Goal: Information Seeking & Learning: Learn about a topic

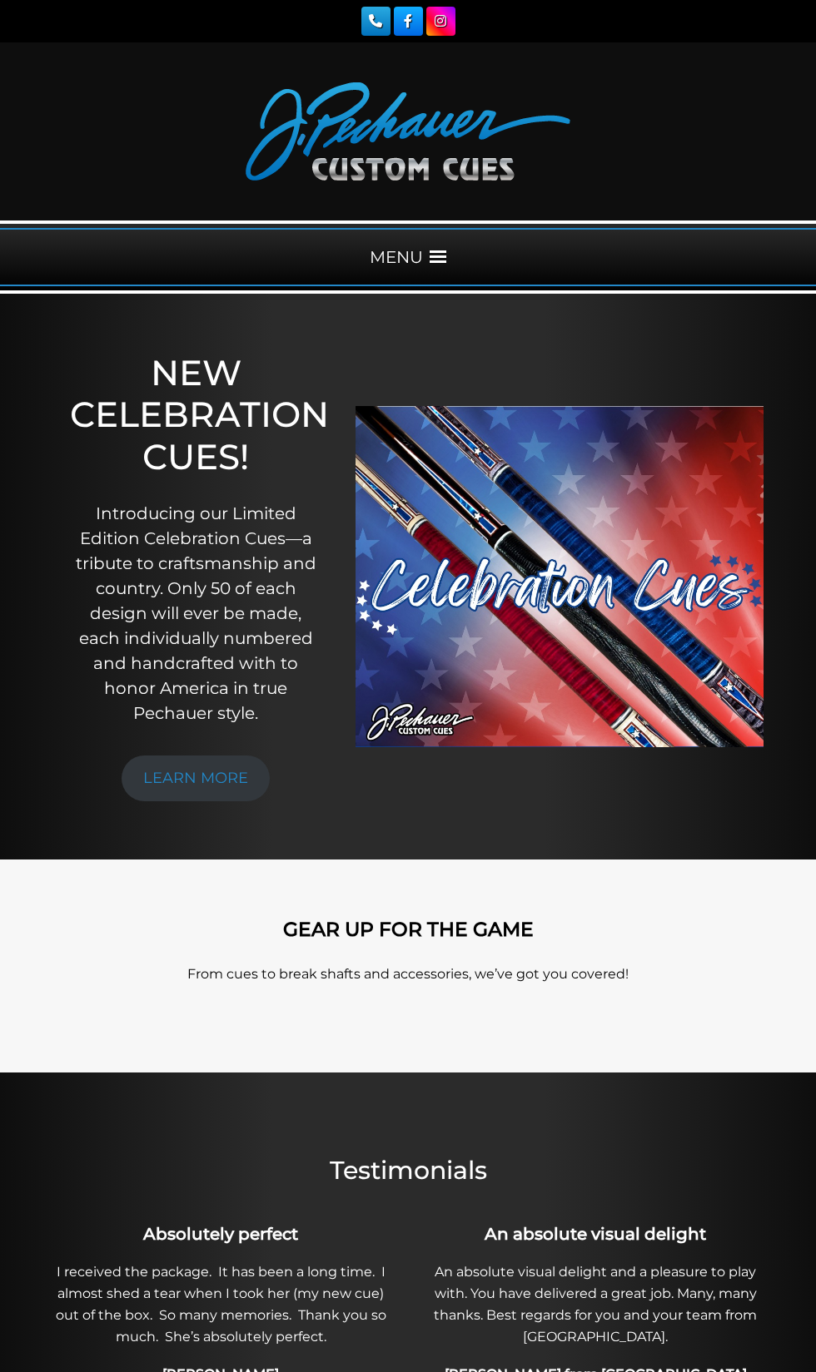
click at [445, 256] on span at bounding box center [437, 257] width 17 height 17
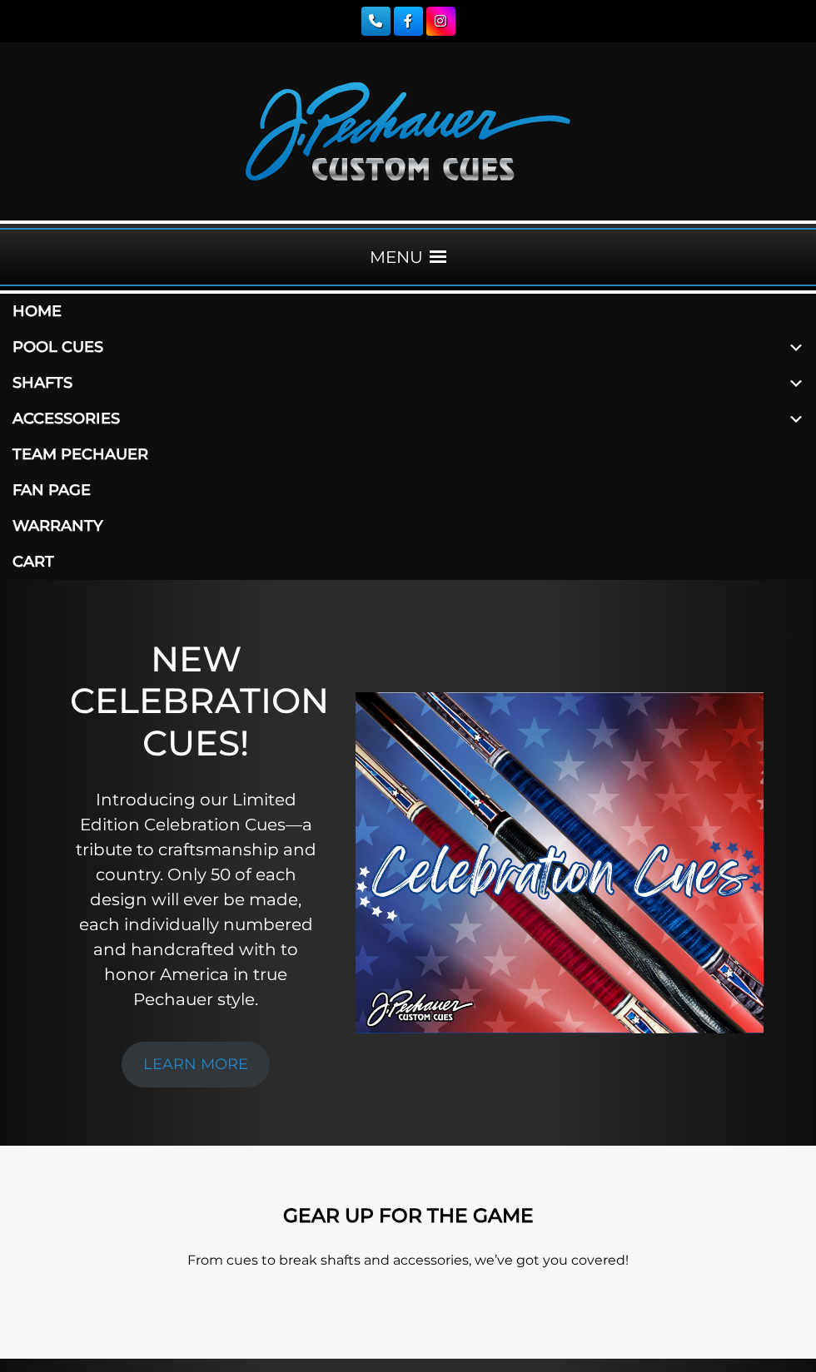
click at [795, 365] on span at bounding box center [796, 348] width 40 height 36
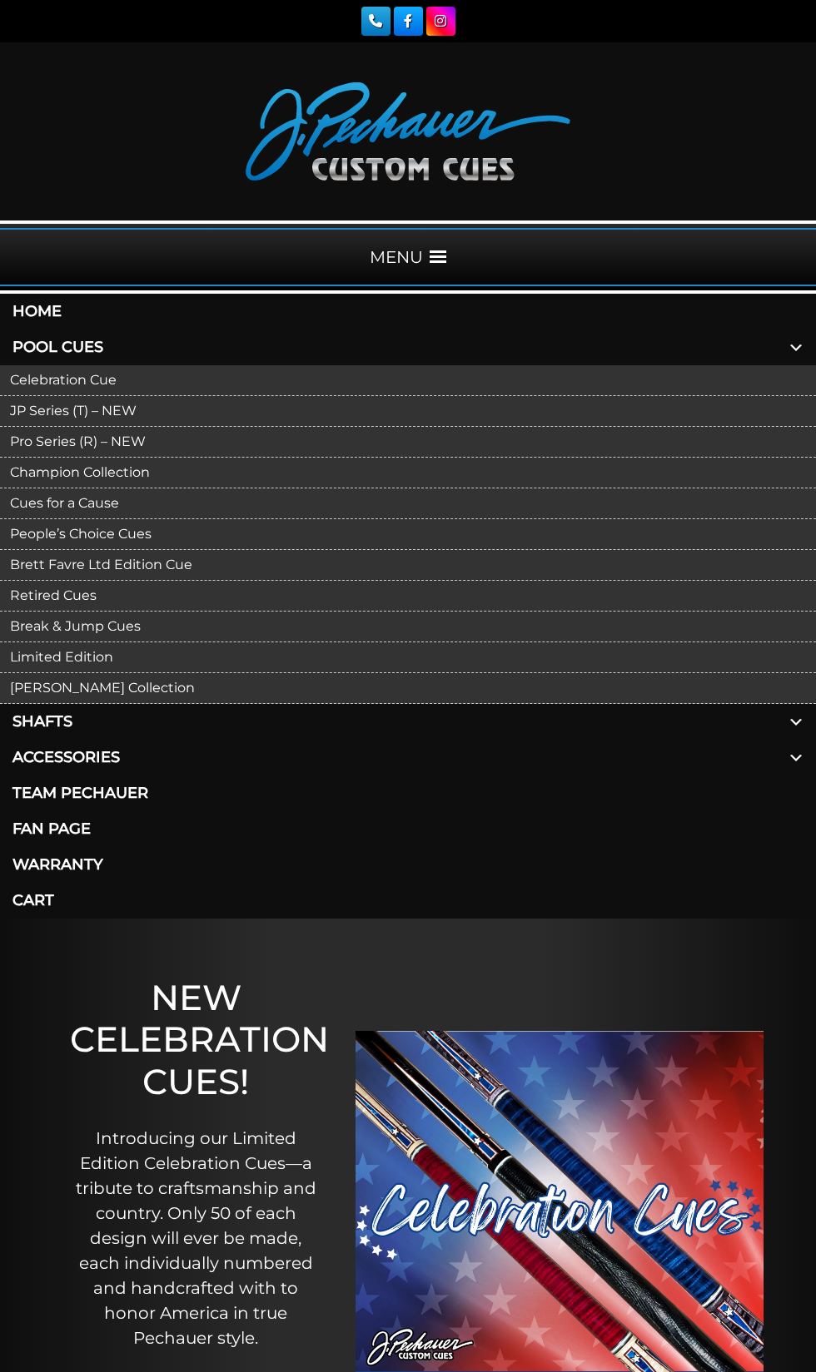
click at [757, 396] on link "Celebration Cue" at bounding box center [408, 380] width 816 height 31
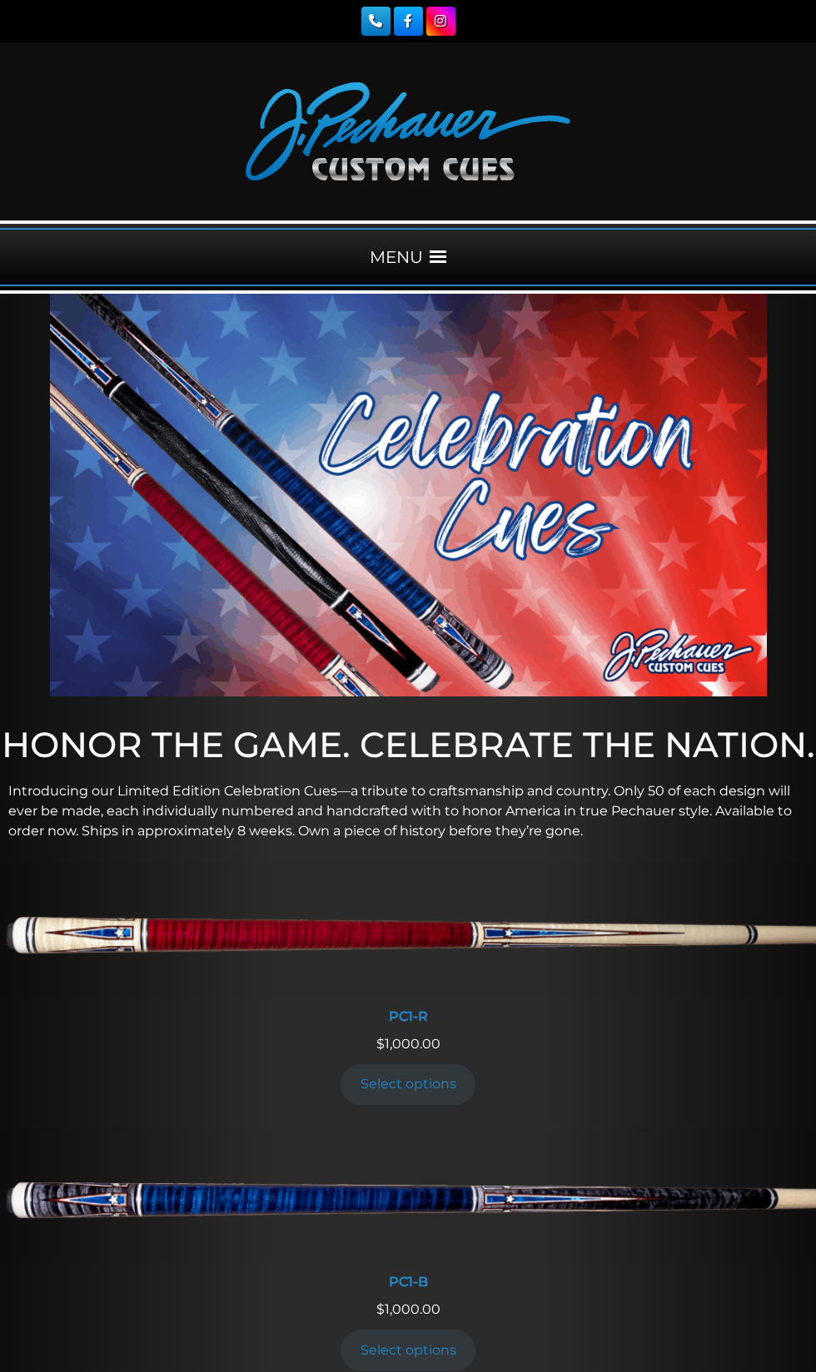
click at [440, 276] on div "MENU" at bounding box center [408, 257] width 816 height 58
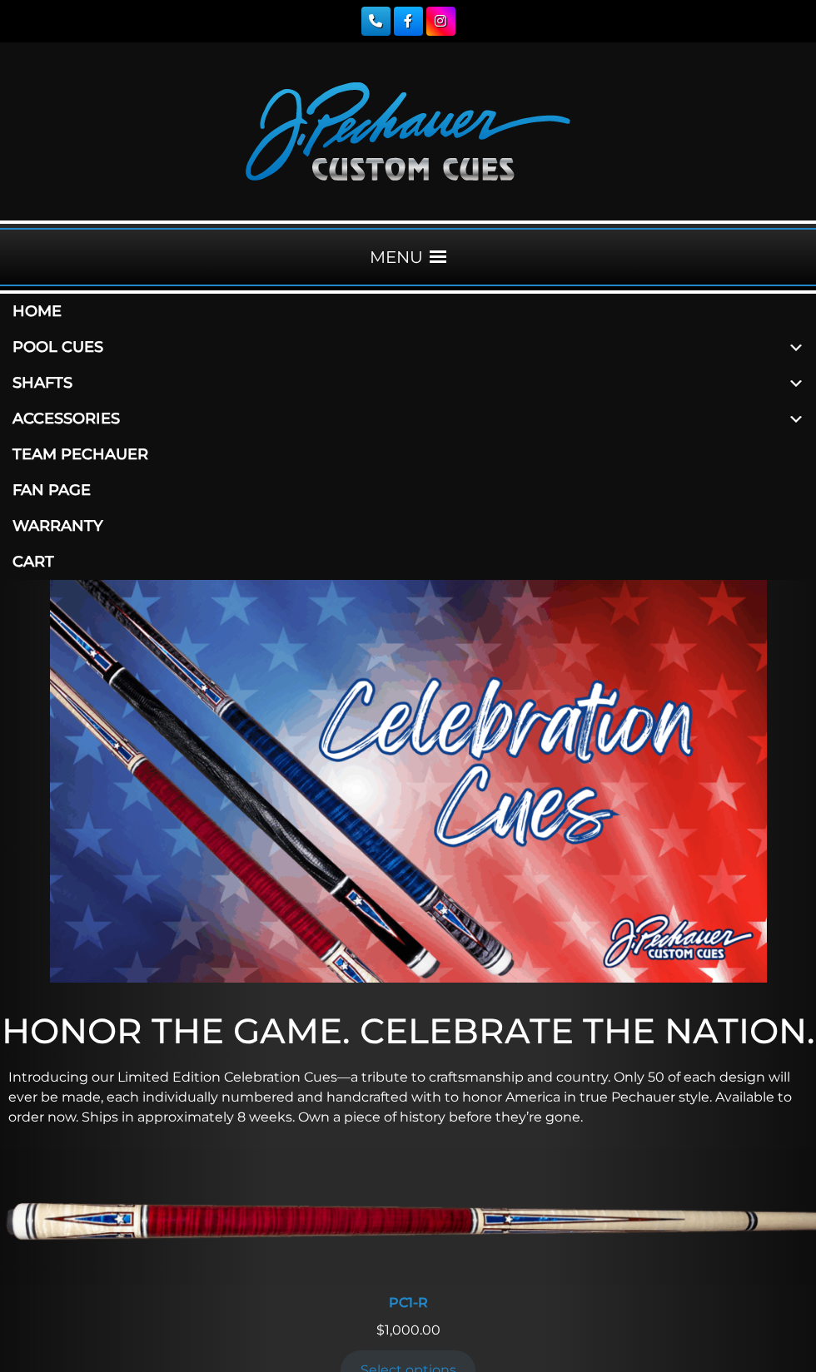
click at [781, 365] on span at bounding box center [796, 348] width 40 height 36
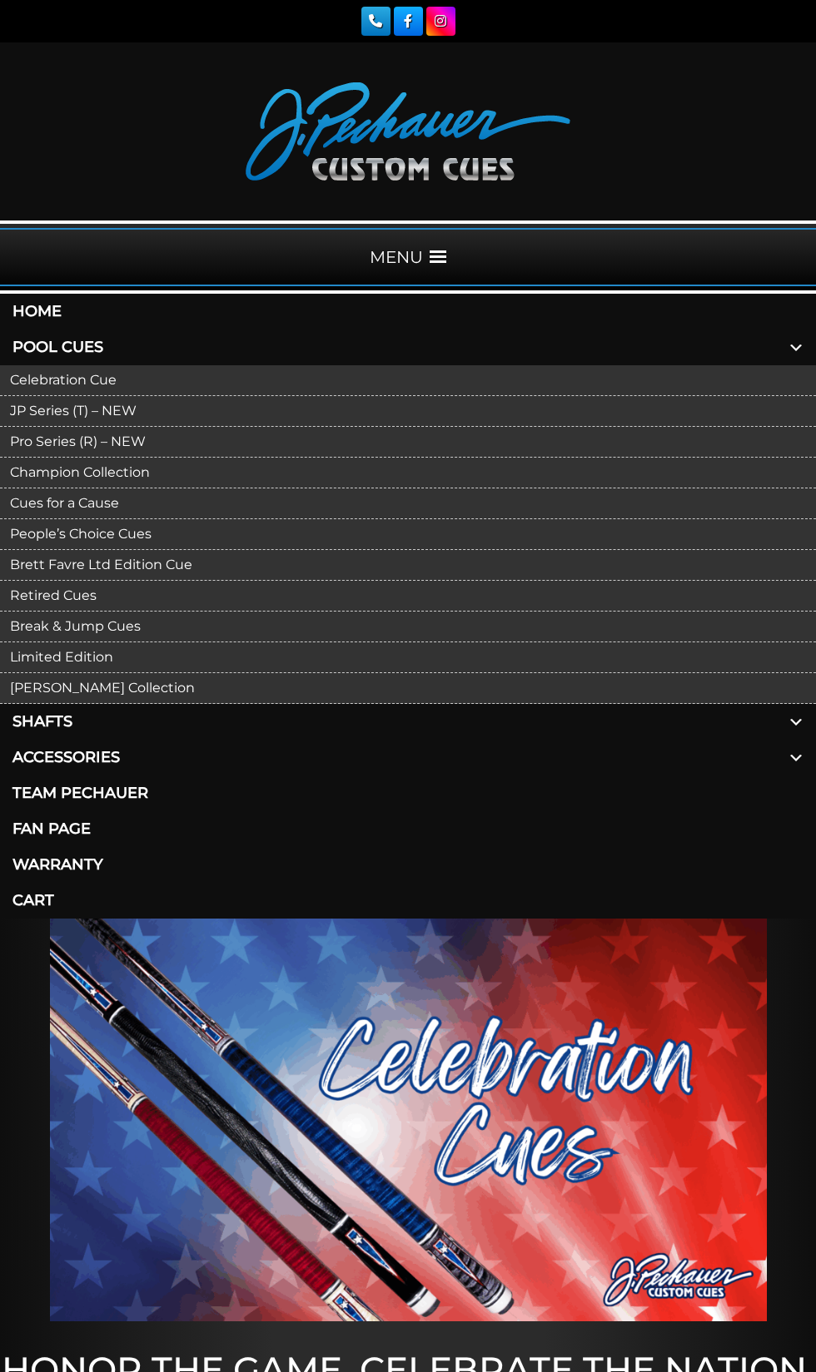
click at [96, 458] on link "Pro Series (R) – NEW" at bounding box center [408, 442] width 816 height 31
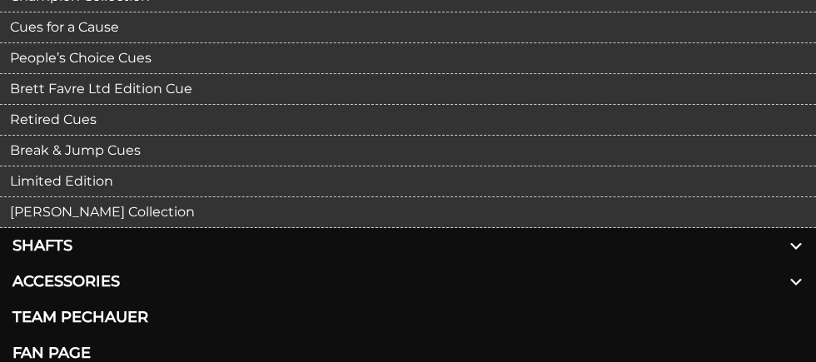
scroll to position [479, 0]
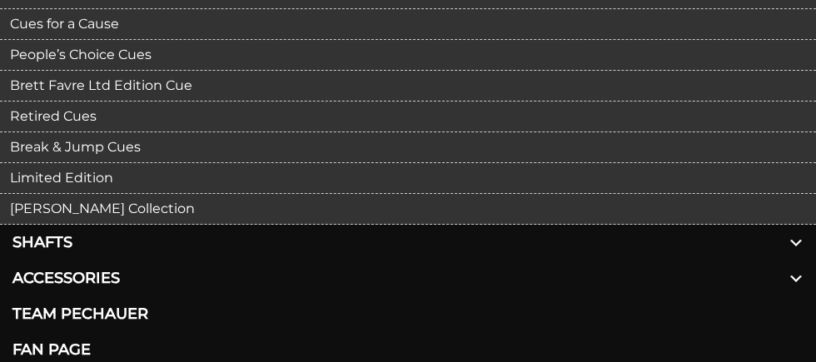
click at [53, 163] on link "Break & Jump Cues" at bounding box center [408, 147] width 816 height 31
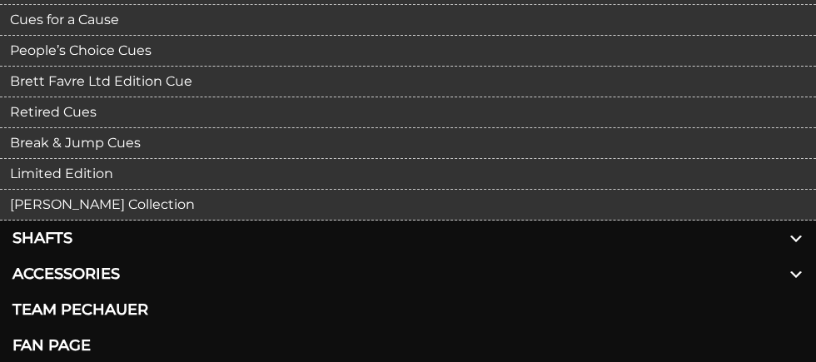
scroll to position [535, 0]
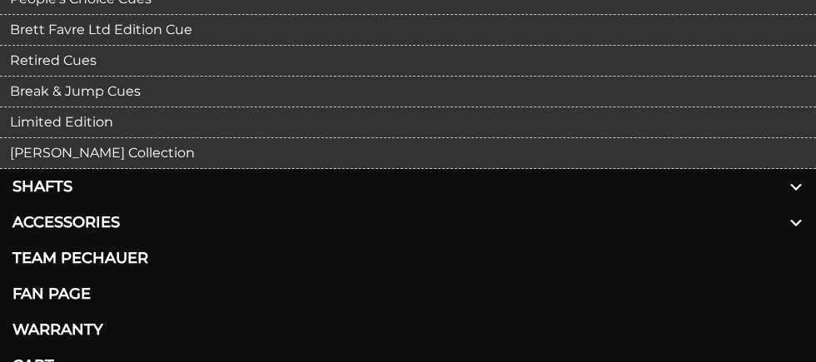
click at [44, 77] on link "Retired Cues" at bounding box center [408, 61] width 816 height 31
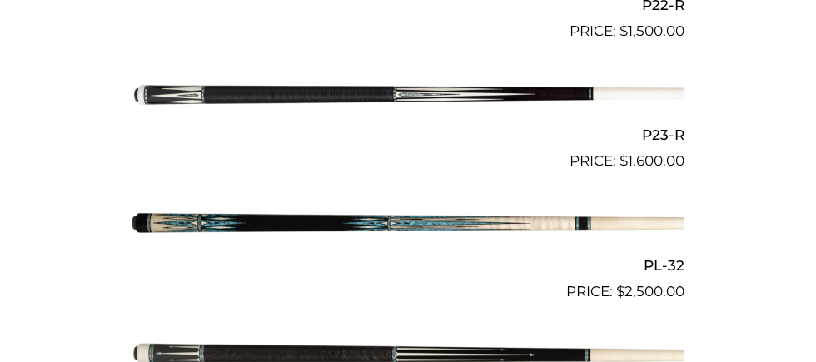
scroll to position [3438, 0]
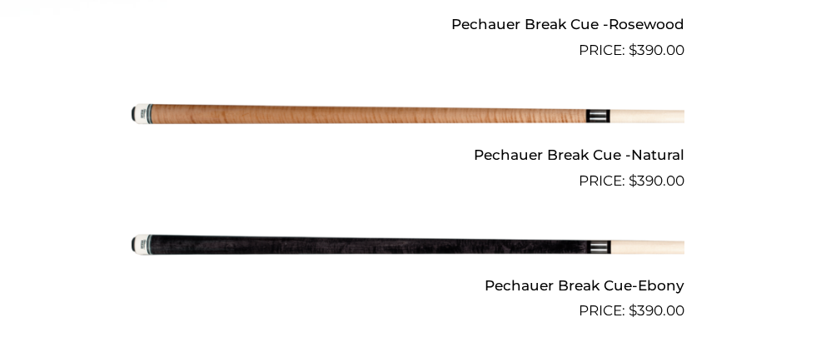
scroll to position [1142, 0]
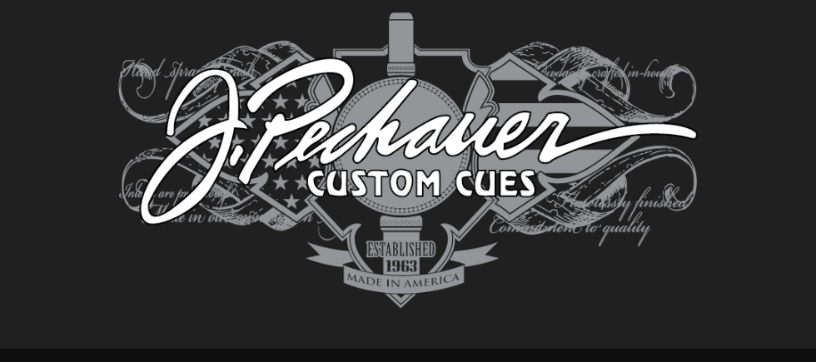
scroll to position [2939, 0]
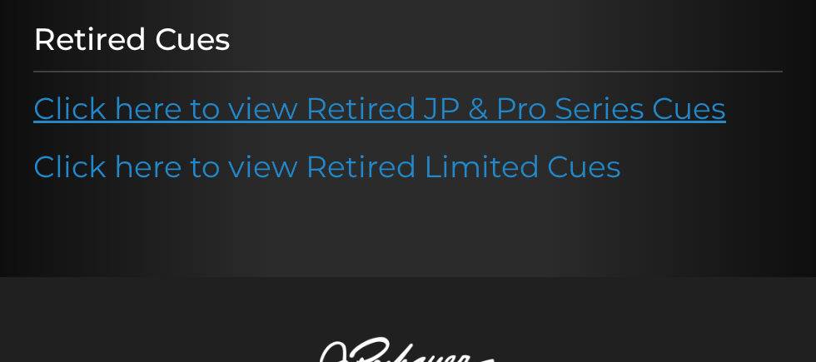
click at [615, 127] on link "Click here to view Retired JP & Pro Series Cues" at bounding box center [379, 108] width 692 height 37
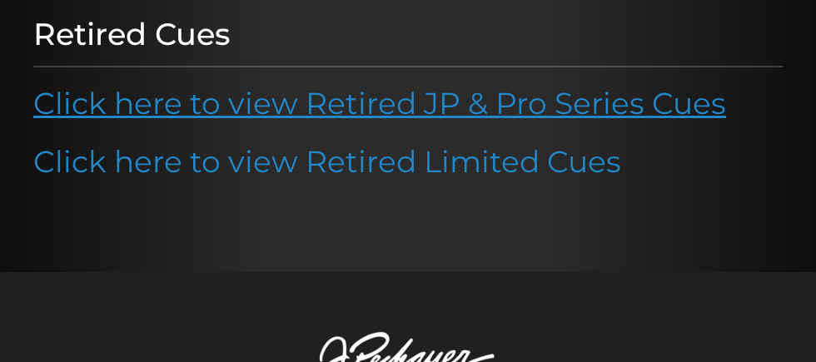
scroll to position [404, 0]
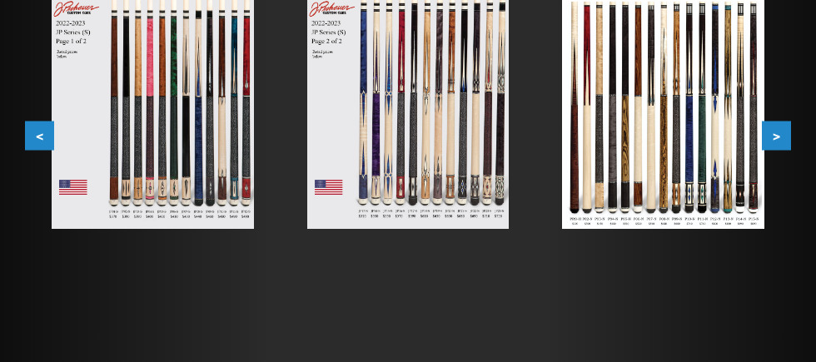
scroll to position [511, 0]
click at [18, 222] on div "Retired JP and Pro Cues $100+ minimum upcharge for retired cues. Cues older tha…" at bounding box center [408, 86] width 782 height 490
click at [19, 221] on div "Retired JP and Pro Cues $100+ minimum upcharge for retired cues. Cues older tha…" at bounding box center [408, 86] width 782 height 490
click at [37, 150] on button "<" at bounding box center [39, 135] width 29 height 29
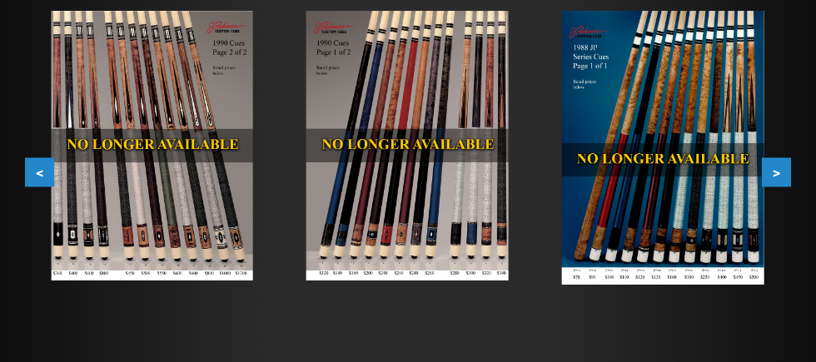
scroll to position [444, 0]
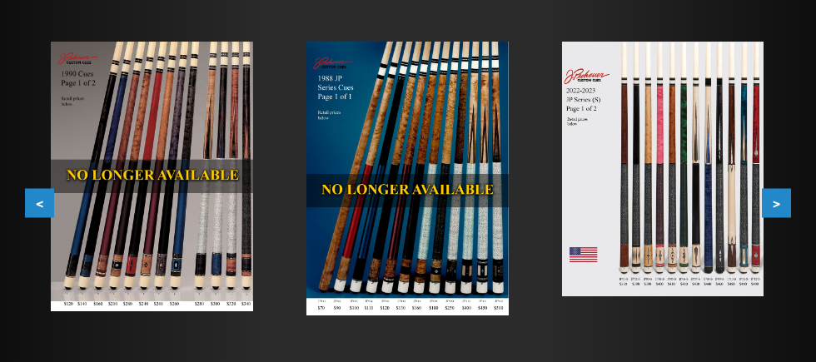
click at [682, 209] on img at bounding box center [663, 169] width 202 height 255
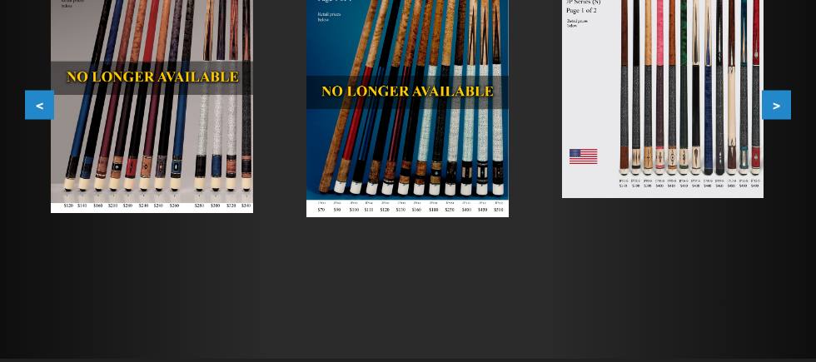
scroll to position [542, 0]
click at [775, 119] on button ">" at bounding box center [776, 104] width 29 height 29
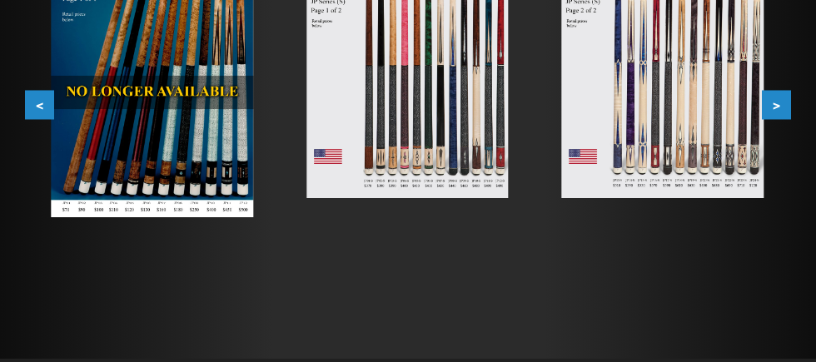
click at [685, 191] on img at bounding box center [663, 70] width 202 height 255
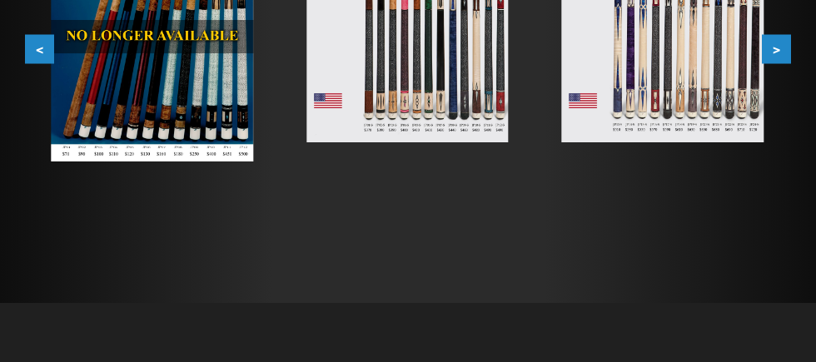
click at [778, 63] on button ">" at bounding box center [776, 48] width 29 height 29
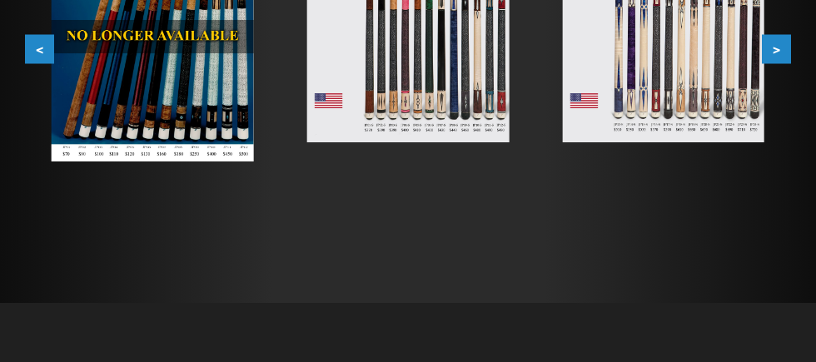
click at [698, 132] on img at bounding box center [663, 15] width 202 height 255
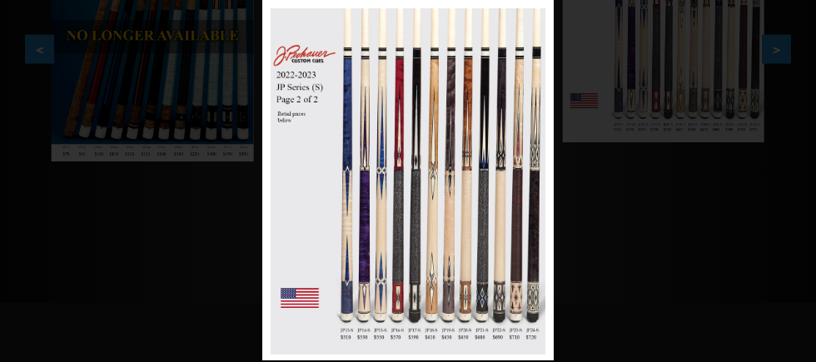
click at [785, 137] on div "Image 5 of 53" at bounding box center [408, 180] width 816 height 360
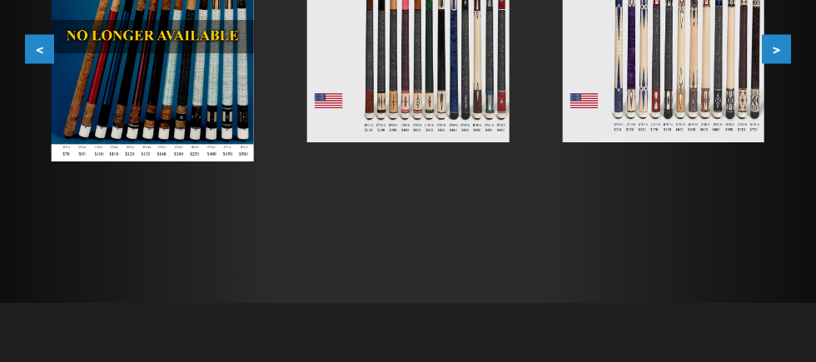
click at [779, 63] on button ">" at bounding box center [776, 48] width 29 height 29
click at [659, 142] on img at bounding box center [663, 15] width 202 height 255
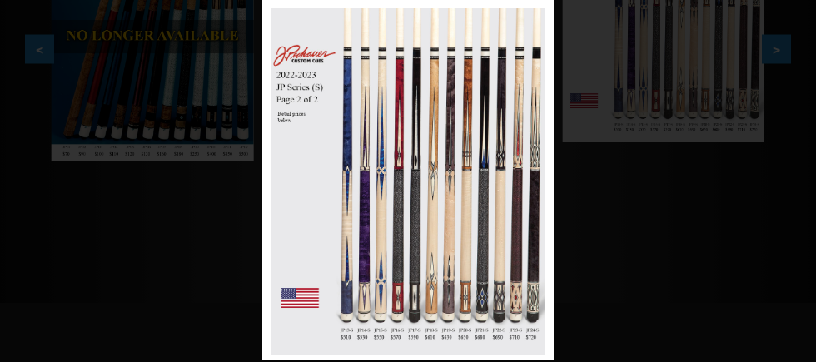
click at [782, 141] on div "Image 5 of 53" at bounding box center [408, 180] width 816 height 360
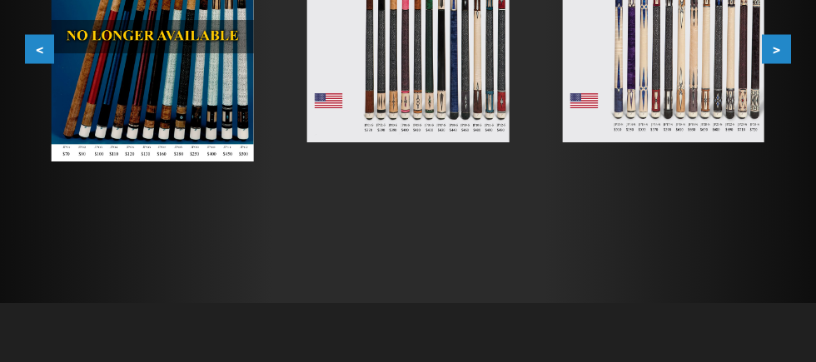
click at [772, 63] on button ">" at bounding box center [776, 48] width 29 height 29
click at [633, 58] on img at bounding box center [663, 15] width 202 height 255
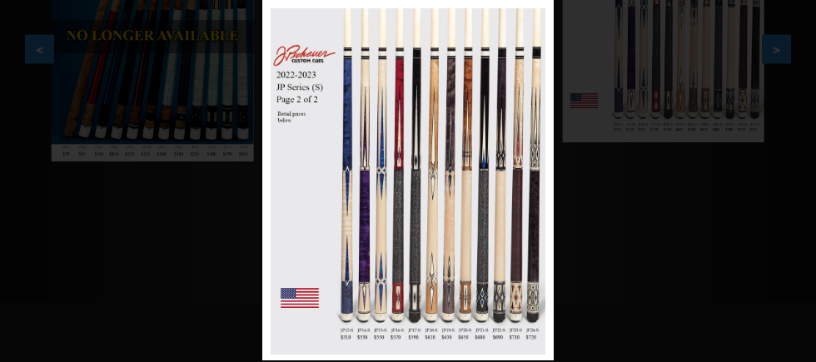
click at [775, 126] on div "Image 5 of 53" at bounding box center [408, 180] width 816 height 360
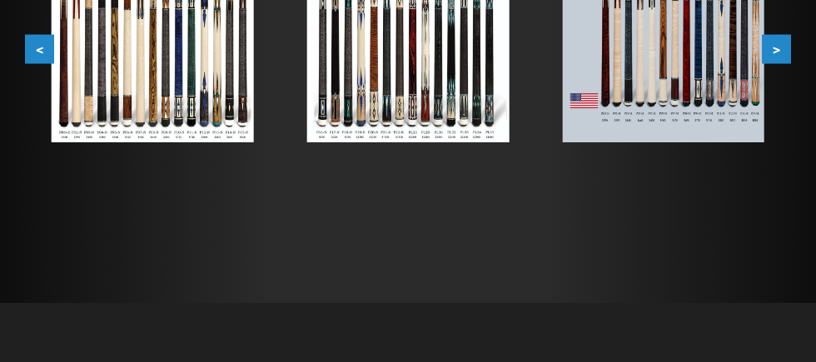
click at [439, 141] on img at bounding box center [408, 15] width 202 height 255
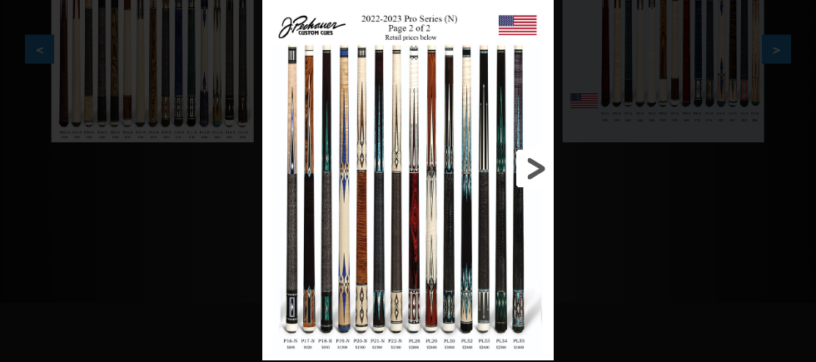
click at [518, 243] on link at bounding box center [489, 168] width 132 height 336
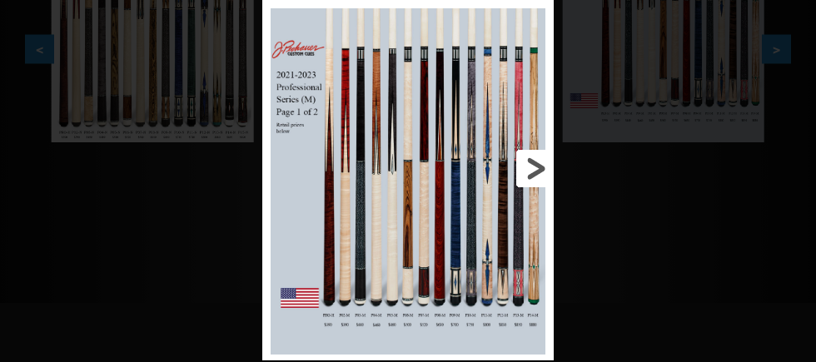
click at [538, 162] on link at bounding box center [489, 168] width 132 height 336
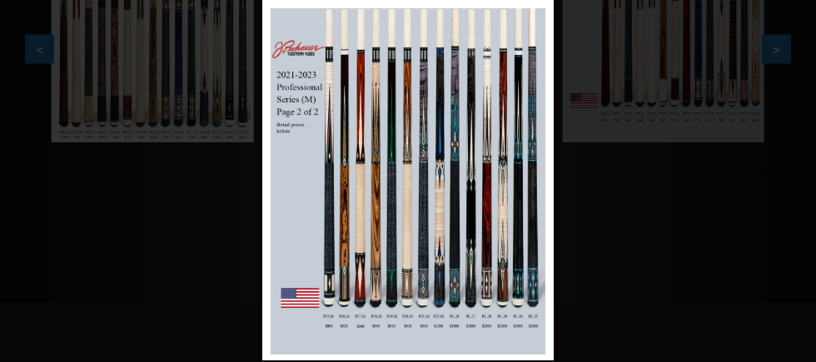
click at [652, 275] on div "Image 9 of 53" at bounding box center [408, 180] width 816 height 360
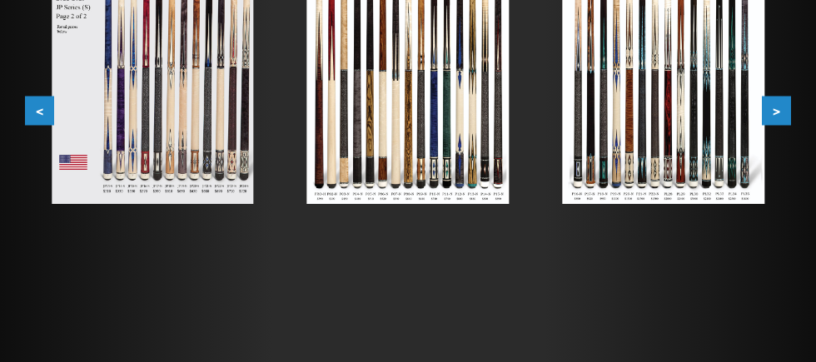
scroll to position [548, 0]
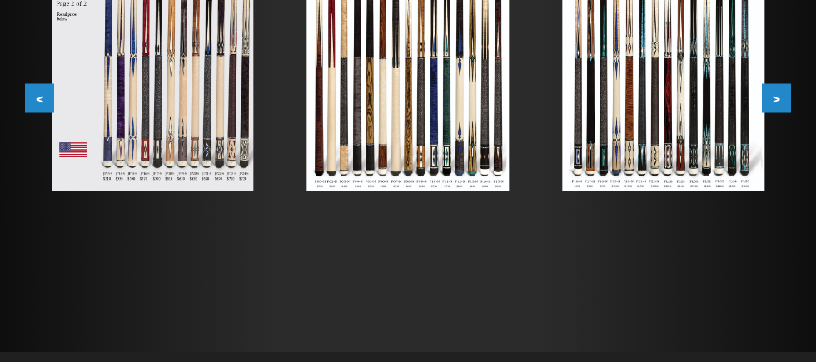
click at [162, 141] on img at bounding box center [153, 64] width 202 height 255
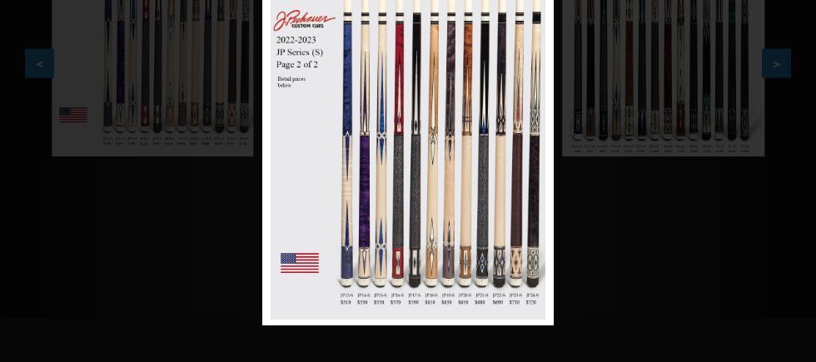
scroll to position [585, 0]
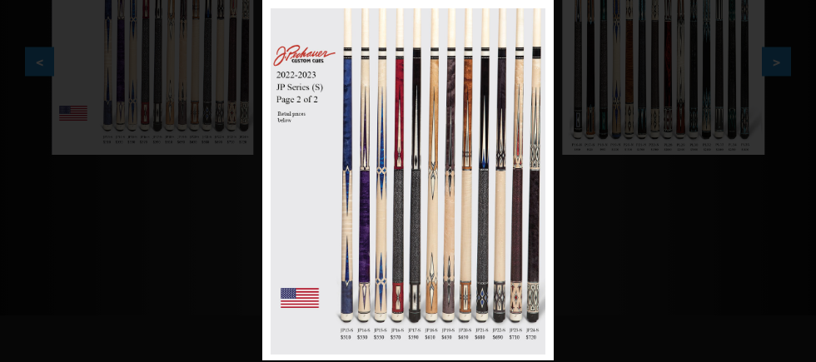
click at [640, 270] on div "Image 5 of 53" at bounding box center [408, 180] width 816 height 360
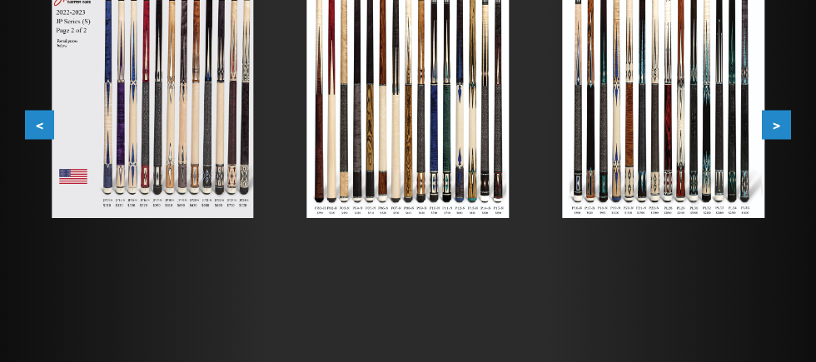
scroll to position [521, 0]
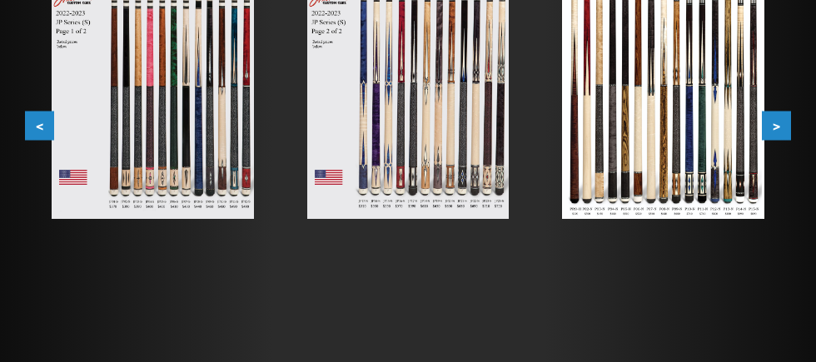
click at [462, 181] on img at bounding box center [408, 91] width 202 height 255
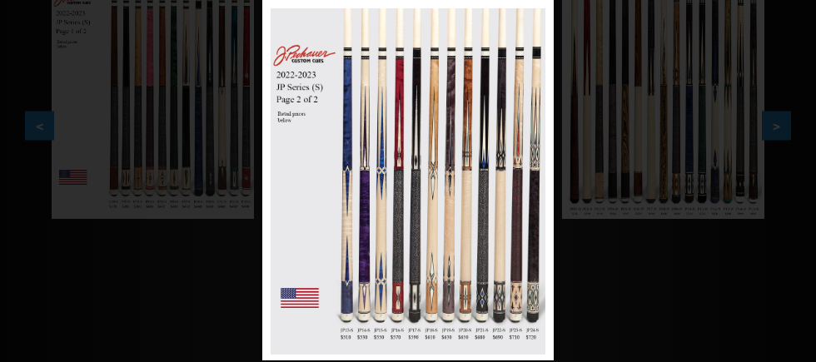
click at [657, 159] on div "Image 5 of 53" at bounding box center [408, 180] width 816 height 360
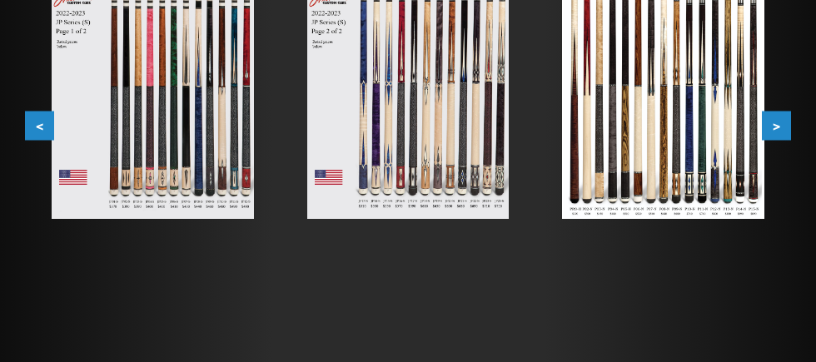
click at [679, 146] on img at bounding box center [663, 91] width 202 height 255
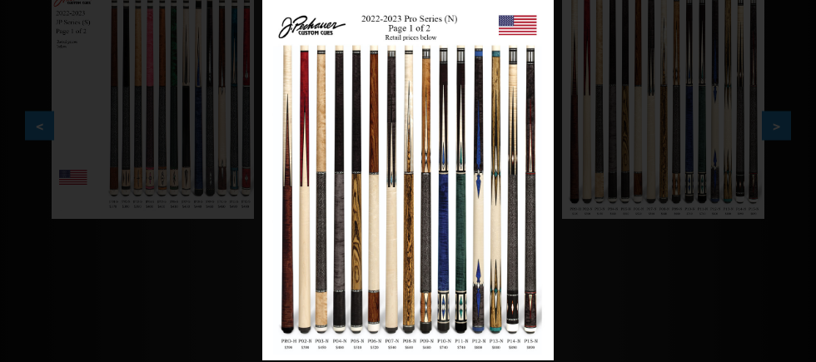
click at [708, 142] on div "Image 6 of 53" at bounding box center [408, 180] width 816 height 360
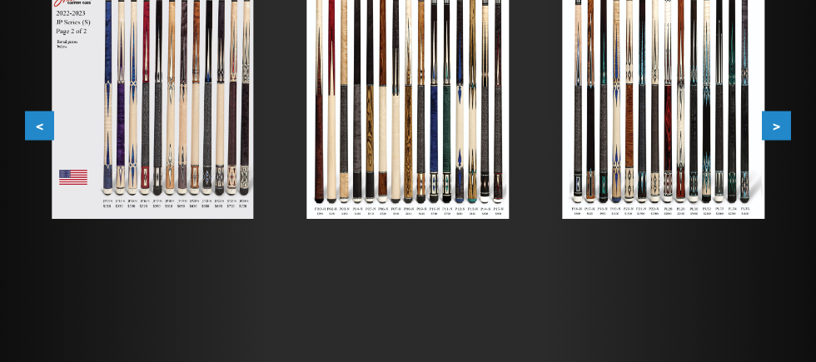
click at [705, 137] on img at bounding box center [663, 91] width 202 height 255
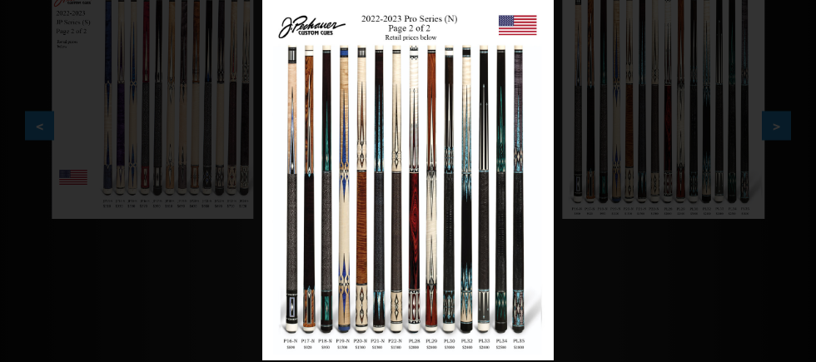
click at [177, 210] on div "Image 7 of 53" at bounding box center [408, 180] width 816 height 360
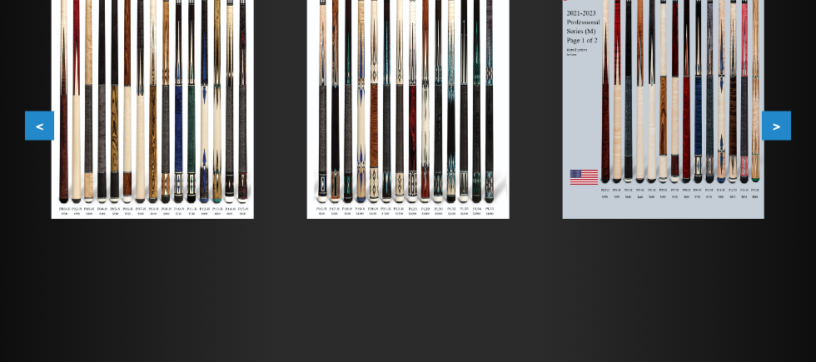
click at [449, 214] on img at bounding box center [408, 91] width 202 height 255
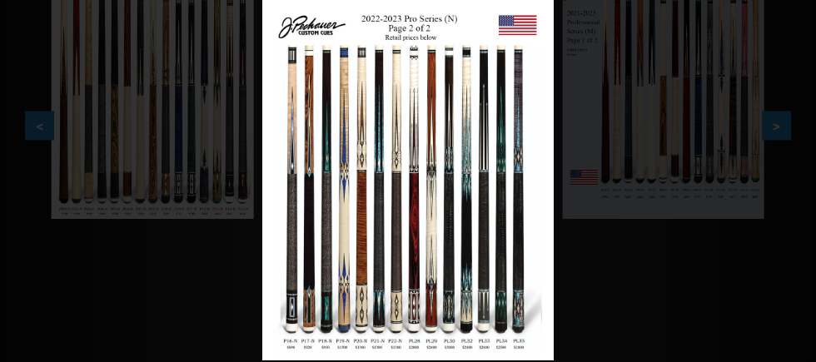
click at [165, 191] on div "Image 7 of 53" at bounding box center [408, 180] width 816 height 360
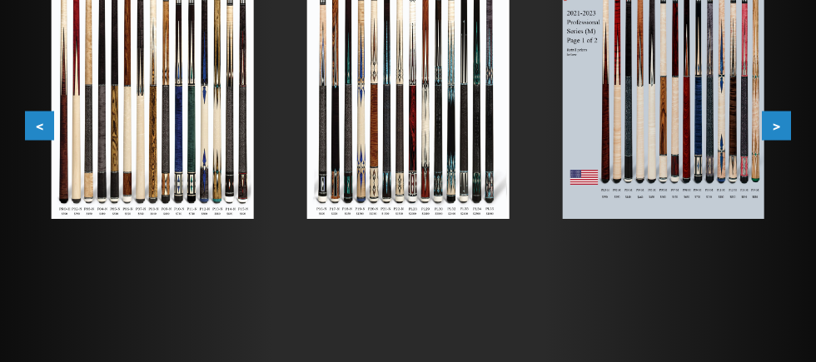
scroll to position [524, 0]
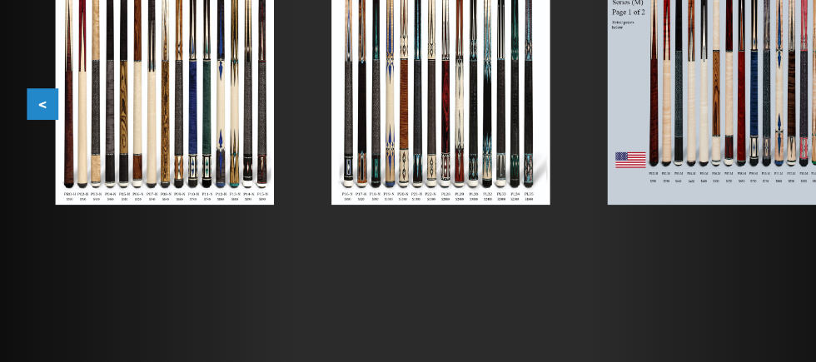
click at [155, 192] on img at bounding box center [153, 89] width 202 height 255
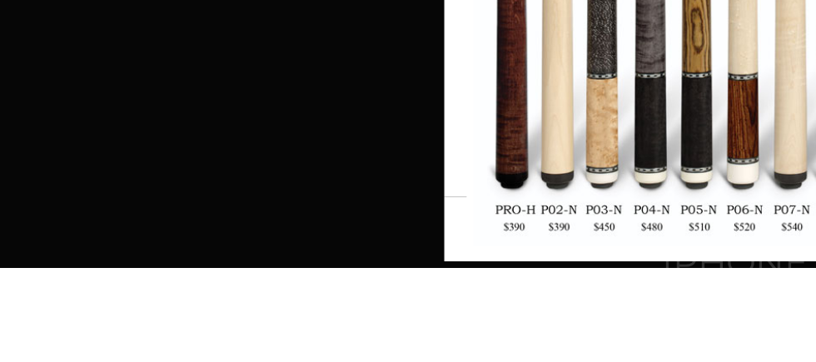
scroll to position [797, 0]
